Goal: Entertainment & Leisure: Consume media (video, audio)

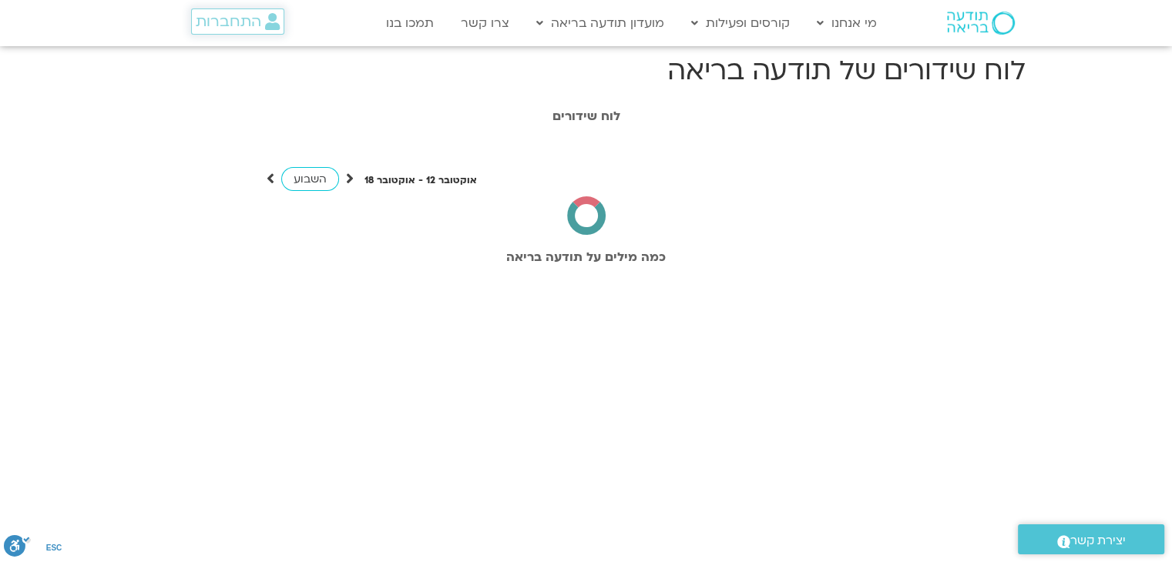
click at [253, 20] on span "התחברות" at bounding box center [228, 21] width 65 height 17
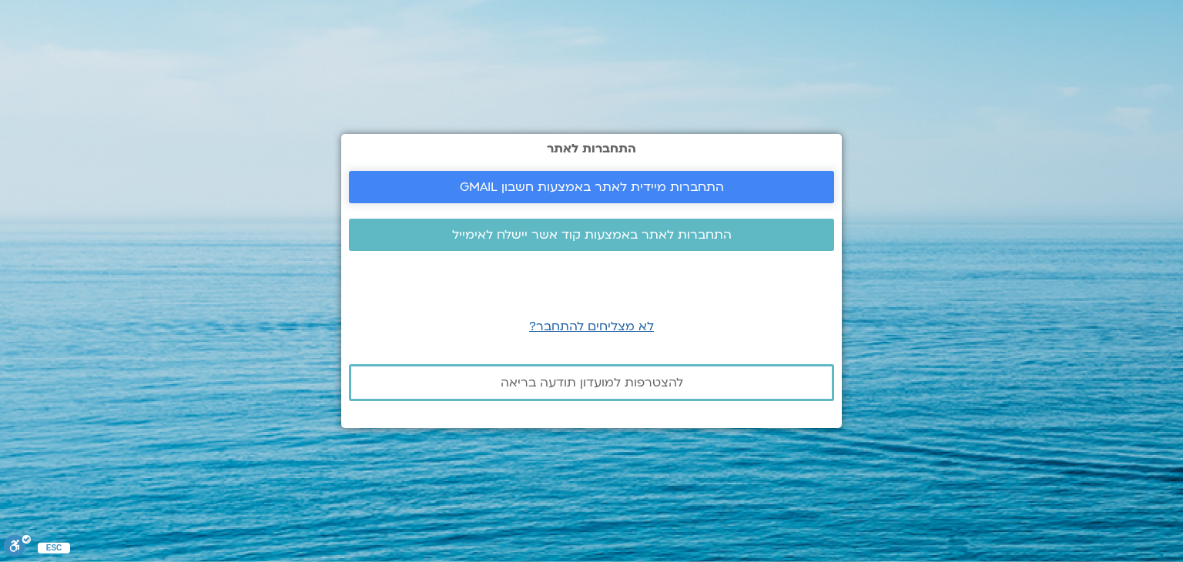
click at [488, 187] on span "התחברות מיידית לאתר באמצעות חשבון GMAIL" at bounding box center [592, 187] width 264 height 14
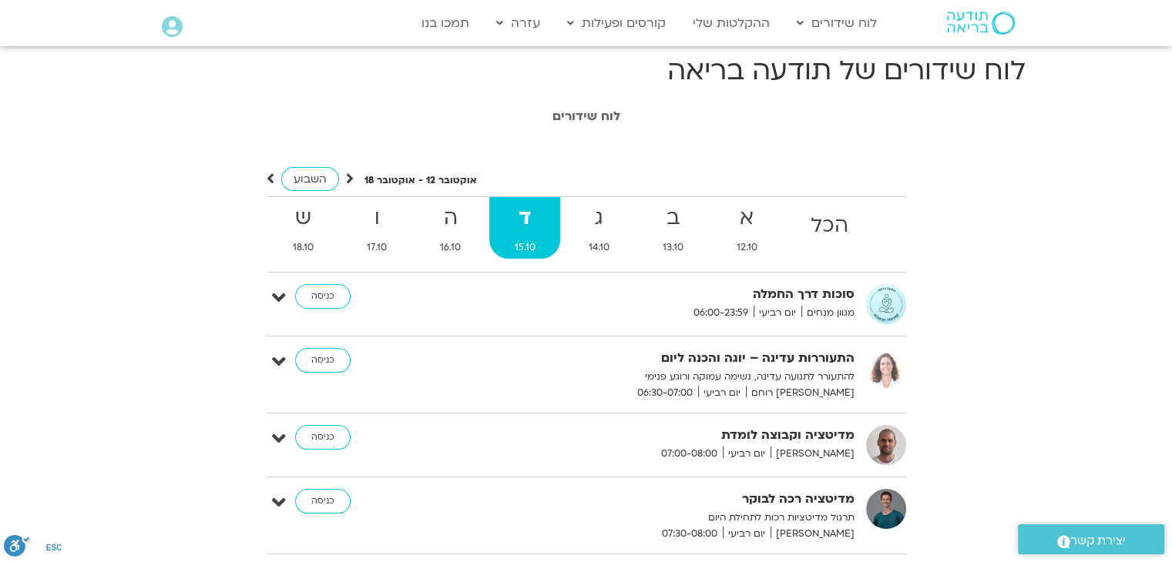
click at [747, 268] on ul "הכל א 12.10 ב 13.10 ג 14.10 ד 15.10 ה 16.10 ו 17.10 ש 18.10" at bounding box center [587, 234] width 640 height 76
click at [659, 219] on strong "ב" at bounding box center [672, 218] width 71 height 35
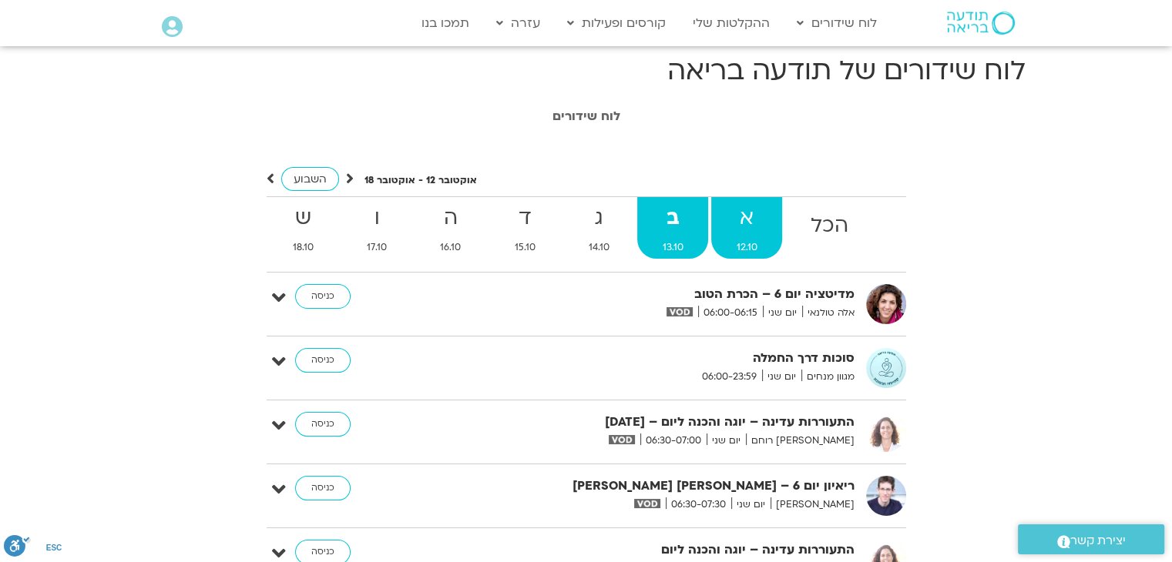
click at [754, 233] on strong "א" at bounding box center [746, 218] width 71 height 35
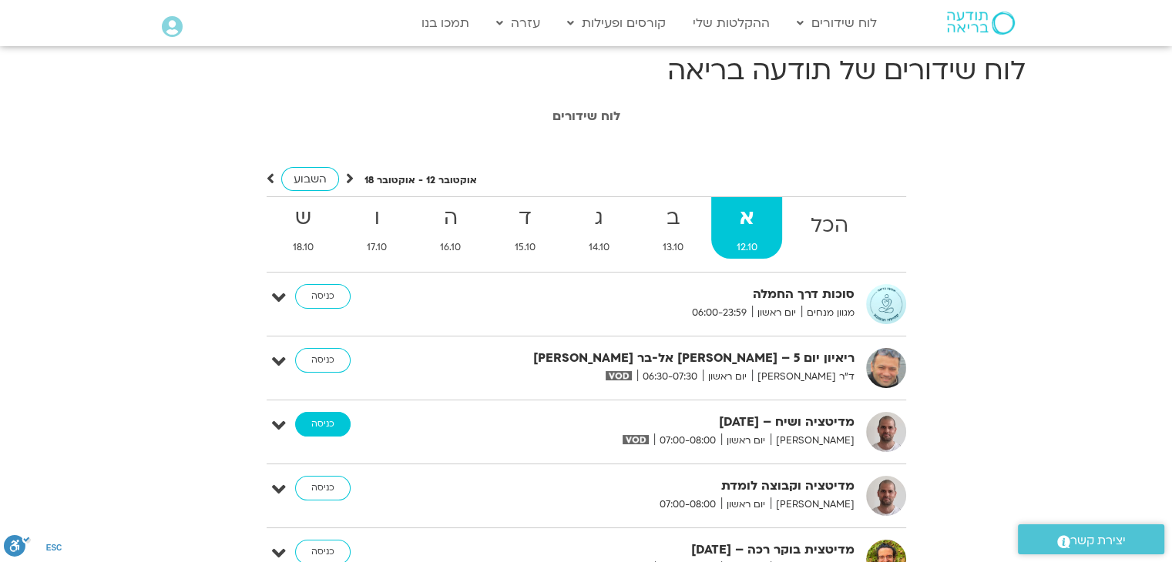
click at [311, 429] on link "כניסה" at bounding box center [322, 424] width 55 height 25
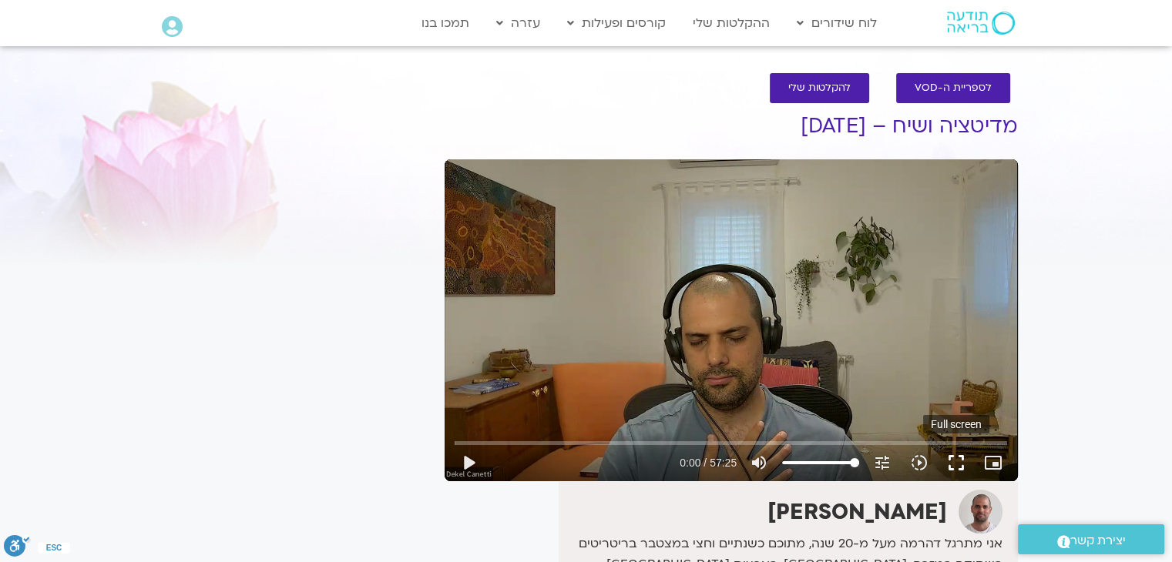
click at [954, 463] on button "fullscreen" at bounding box center [956, 463] width 37 height 37
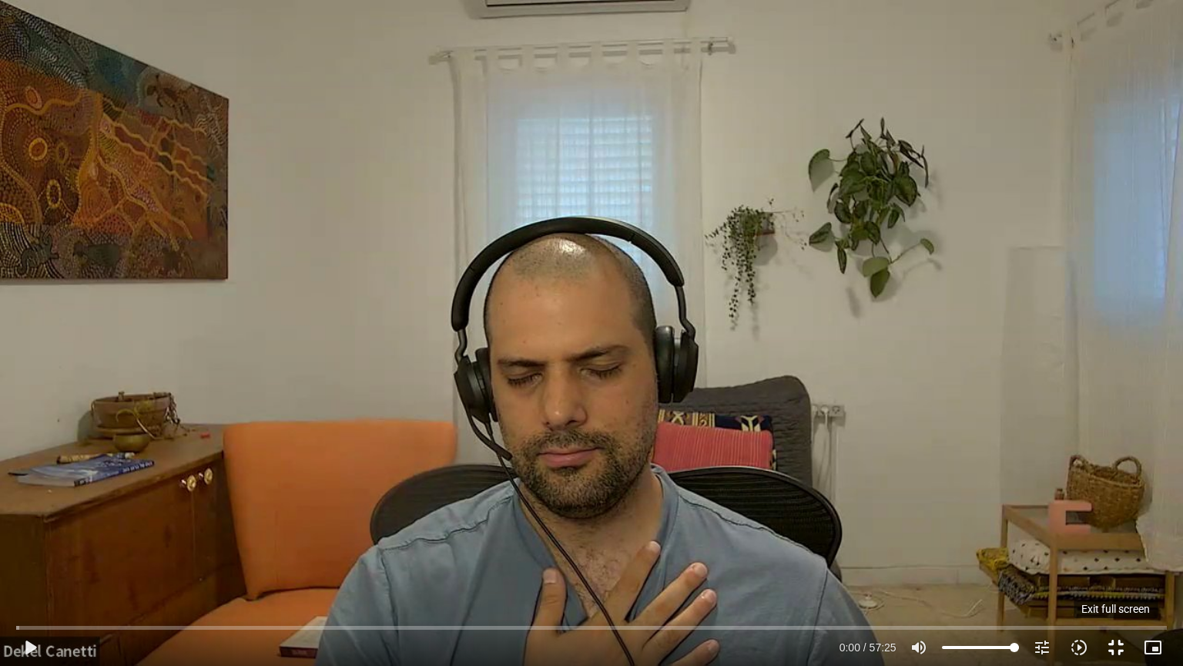
click at [1123, 636] on button "fullscreen_exit" at bounding box center [1116, 647] width 37 height 37
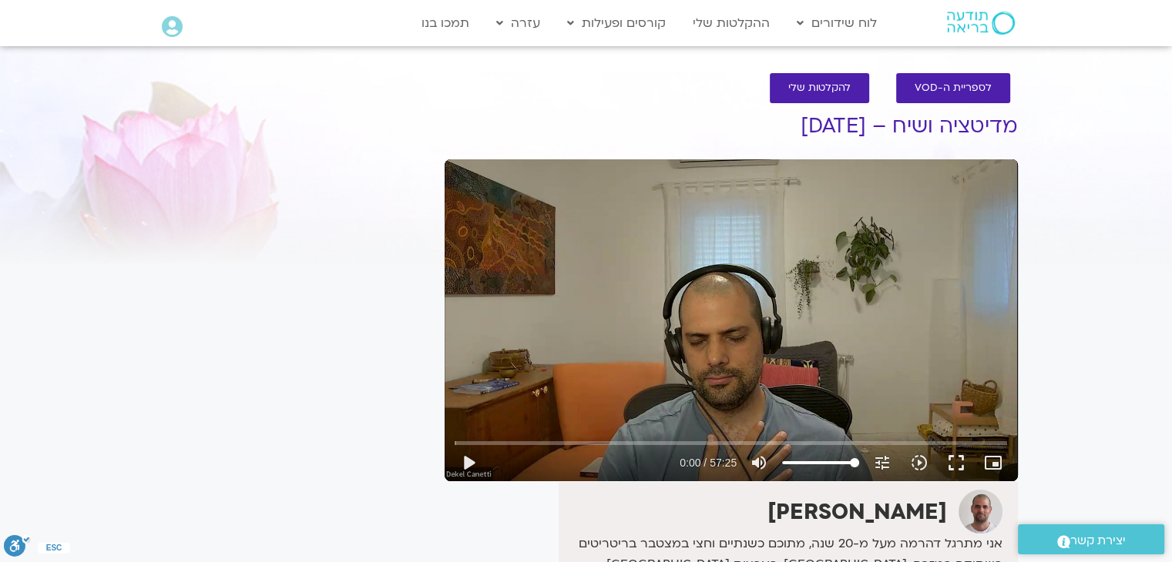
click at [179, 333] on div "It seems we can't find what you're looking for. It seems we can't find what you…" at bounding box center [292, 509] width 290 height 841
click at [25, 357] on section "לספריית ה-VOD להקלטות שלי מדיטציה ושיח – 12.10.25 דקל קנטי אני מתרגל דהרמה מעל …" at bounding box center [586, 493] width 1172 height 871
click at [1096, 185] on section "לספריית ה-VOD להקלטות שלי מדיטציה ושיח – 12.10.25 דקל קנטי אני מתרגל דהרמה מעל …" at bounding box center [586, 493] width 1172 height 871
click at [955, 461] on button "fullscreen" at bounding box center [956, 463] width 37 height 37
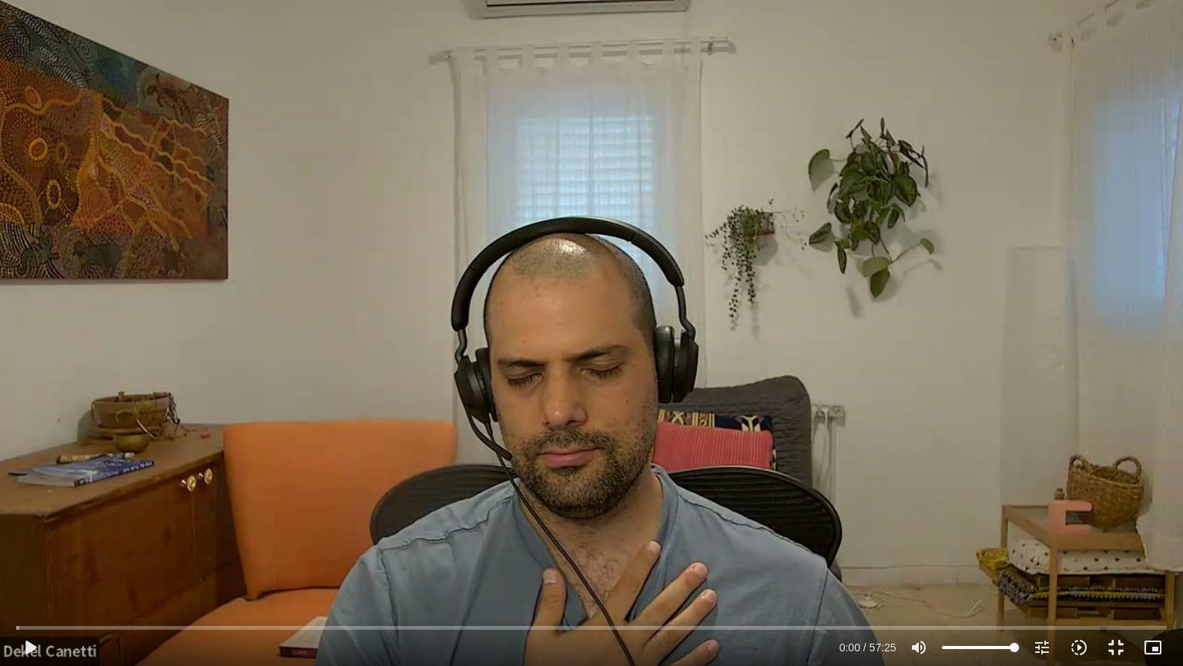
click at [955, 528] on div "Skip Ad 53:07 play_arrow 0:00 / 57:25 volume_up Mute tune Resolution Auto 720p …" at bounding box center [591, 333] width 1183 height 666
type input "1.760555"
type input "16.5482954545455"
type input "1.851255"
type input "16.5482954545455"
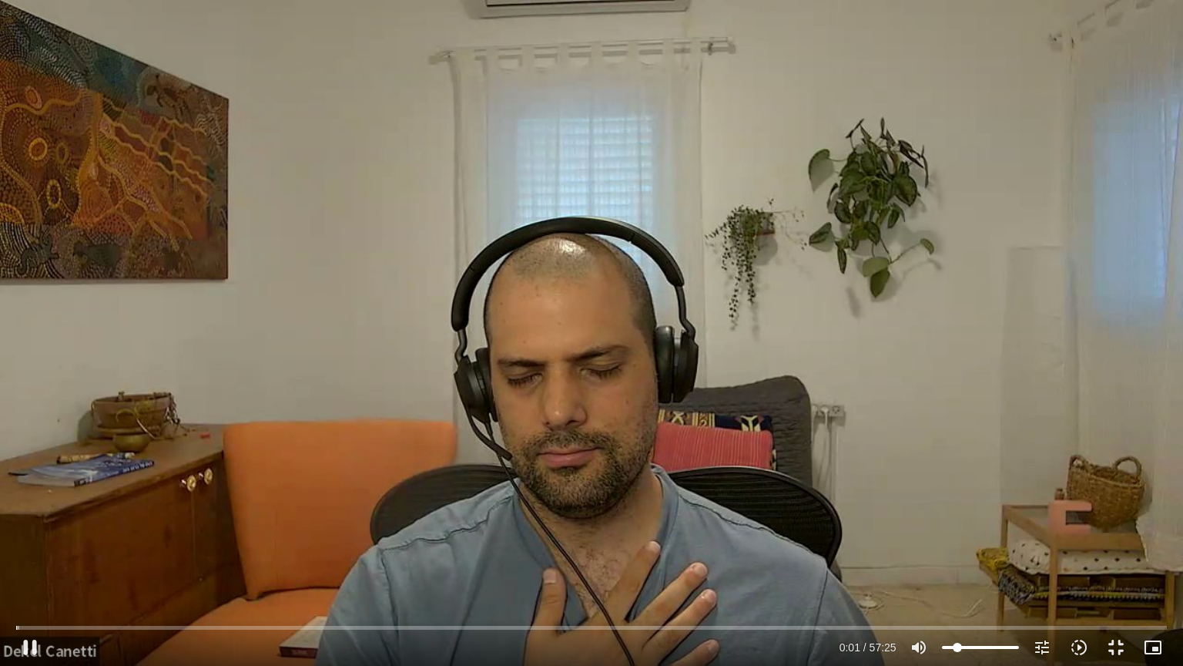
click at [958, 643] on input "Volume" at bounding box center [980, 647] width 77 height 9
click at [975, 640] on div "pause 0:02 / 57:25 volume_up Mute tune Resolution Auto 720p slow_motion_video P…" at bounding box center [592, 647] width 1160 height 37
type input "5.623481"
type input "38.3664772727273"
type input "5.752142"
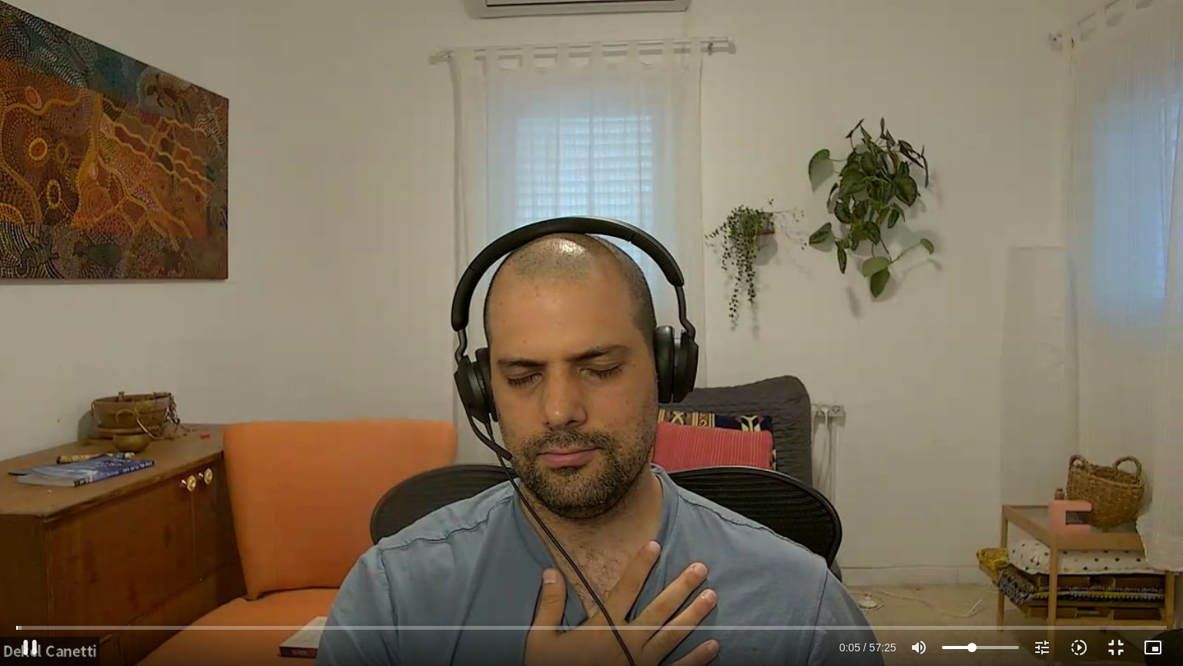
type input "38.3664772727273"
click at [972, 645] on input "Volume" at bounding box center [980, 647] width 77 height 9
click at [990, 559] on div "Skip Ad 53:57 pause 21:35 / 57:25 volume_up Mute tune Resolution Auto 720p slow…" at bounding box center [591, 333] width 1183 height 666
type input "1296.126484"
type input "96.5482954545455"
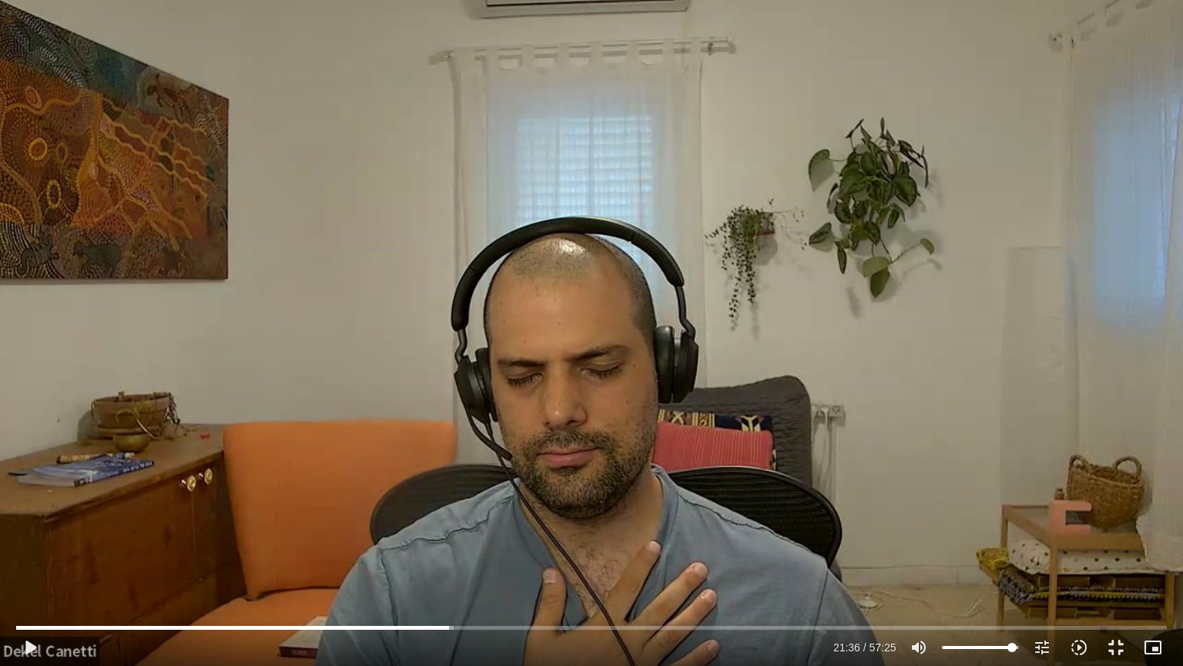
click at [1012, 647] on input "Volume" at bounding box center [980, 647] width 77 height 9
click at [1114, 641] on button "fullscreen_exit" at bounding box center [1116, 647] width 37 height 37
